Goal: Ask a question

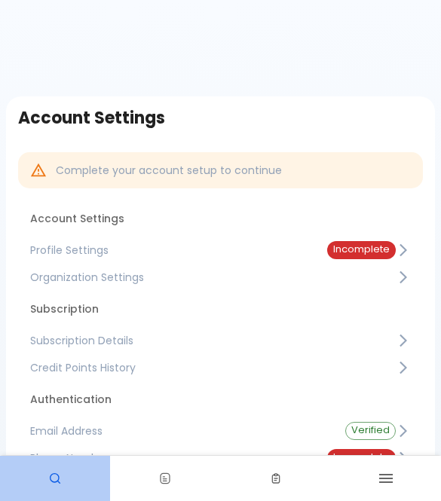
click at [58, 473] on icon at bounding box center [55, 478] width 11 height 11
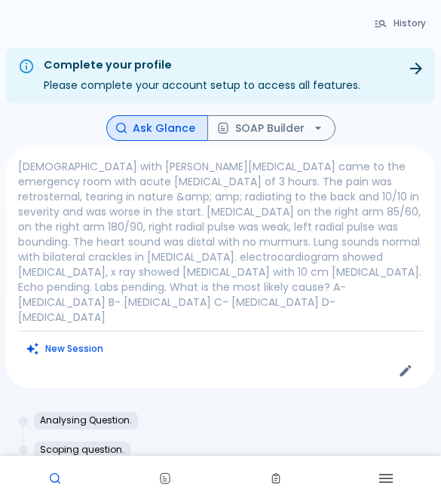
click at [411, 359] on button "Edit" at bounding box center [405, 370] width 23 height 23
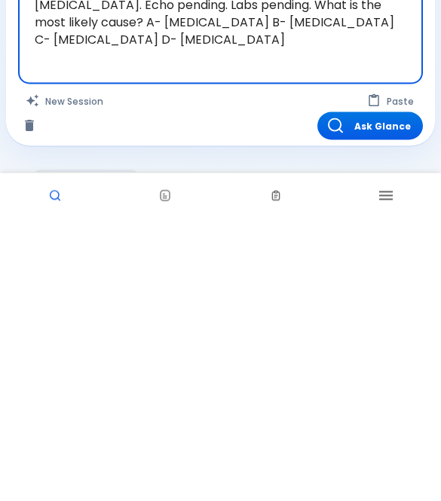
scroll to position [72, 0]
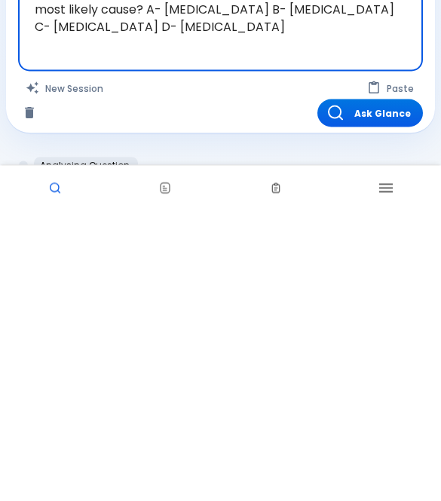
click at [375, 94] on textarea "[DEMOGRAPHIC_DATA] with [PERSON_NAME][MEDICAL_DATA] came to the emergency room …" at bounding box center [221, 212] width 384 height 237
click at [362, 332] on div at bounding box center [222, 345] width 399 height 27
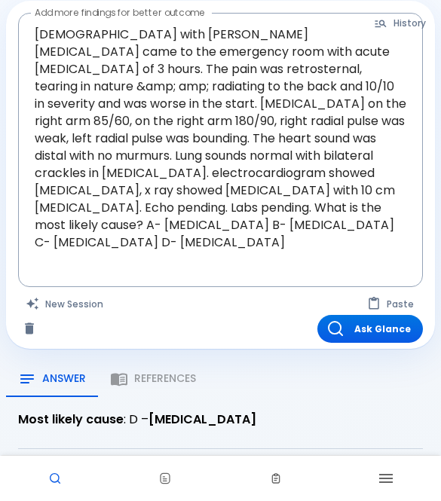
click at [238, 244] on textarea "[DEMOGRAPHIC_DATA] with [PERSON_NAME][MEDICAL_DATA] came to the emergency room …" at bounding box center [221, 138] width 384 height 237
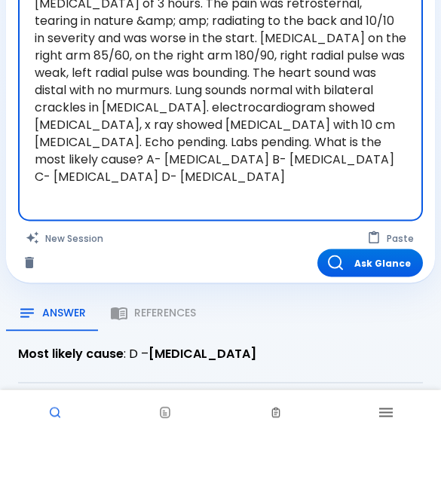
click at [212, 178] on textarea "[DEMOGRAPHIC_DATA] with [PERSON_NAME][MEDICAL_DATA] came to the emergency room …" at bounding box center [221, 138] width 384 height 237
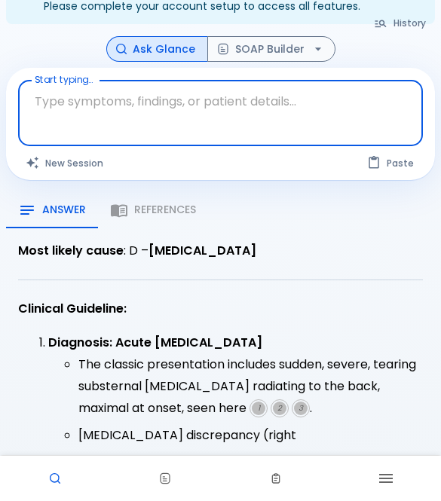
paste textarea "[DEMOGRAPHIC_DATA] smoker presents with severe [MEDICAL_DATA]. HR 140. BP 80/50…"
type textarea "[DEMOGRAPHIC_DATA] smoker presents with severe [MEDICAL_DATA]. HR 140. BP 80/50…"
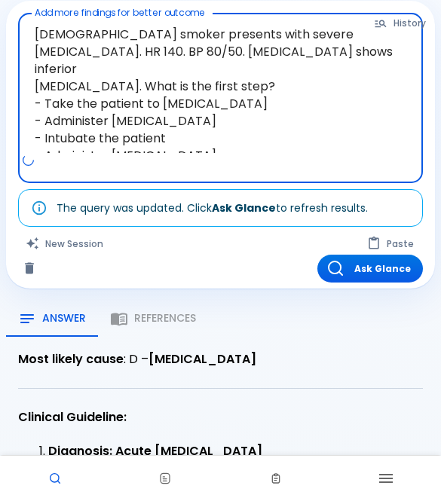
click at [392, 267] on button "Ask Glance" at bounding box center [369, 269] width 105 height 28
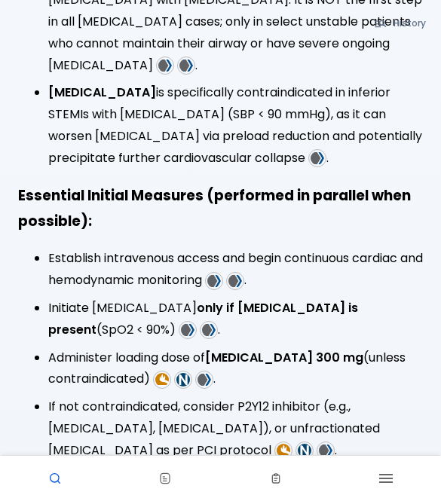
scroll to position [1038, 0]
